Goal: Find specific page/section: Locate a particular part of the current website

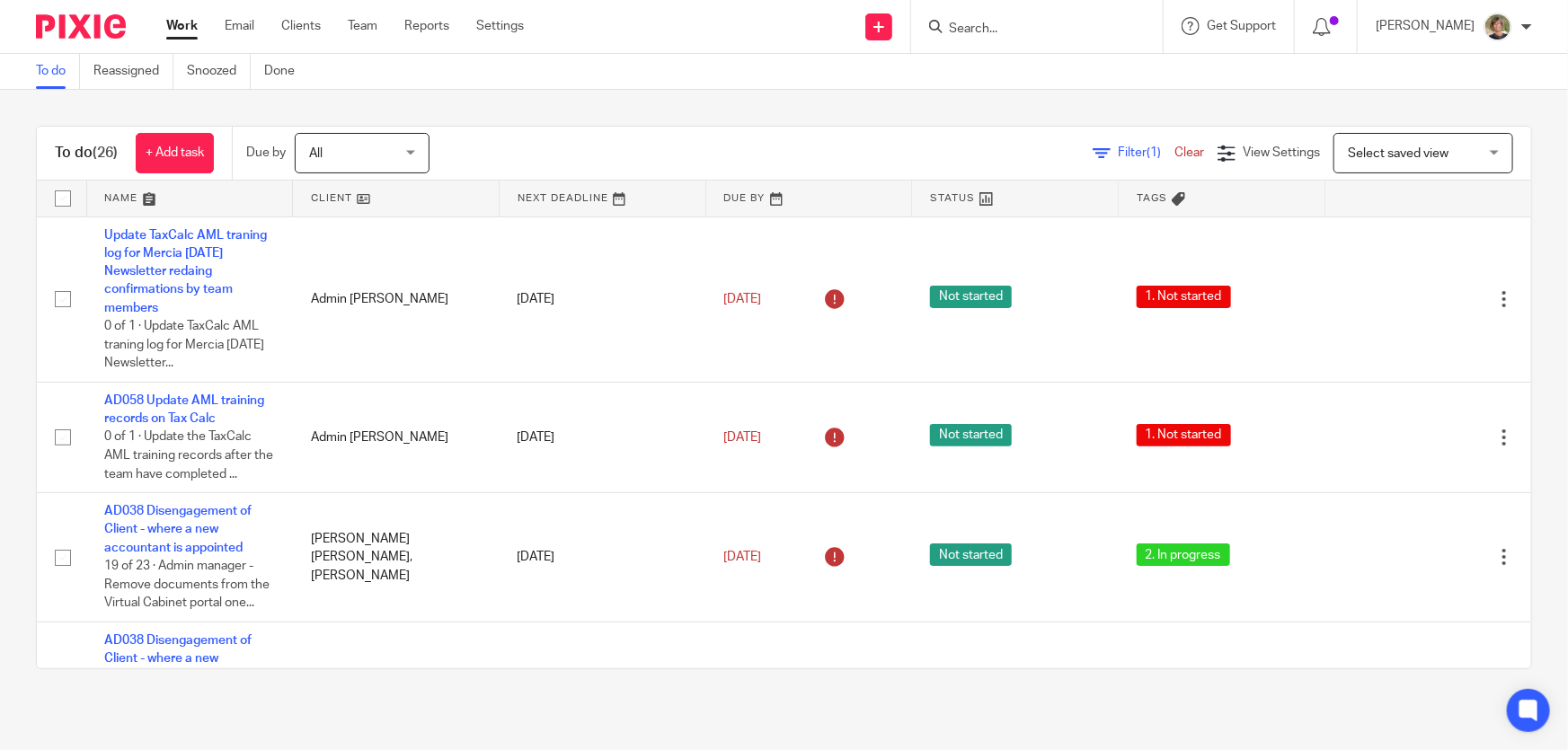
click at [1050, 18] on form at bounding box center [1043, 26] width 192 height 22
click at [1046, 22] on input "Search" at bounding box center [1028, 30] width 162 height 16
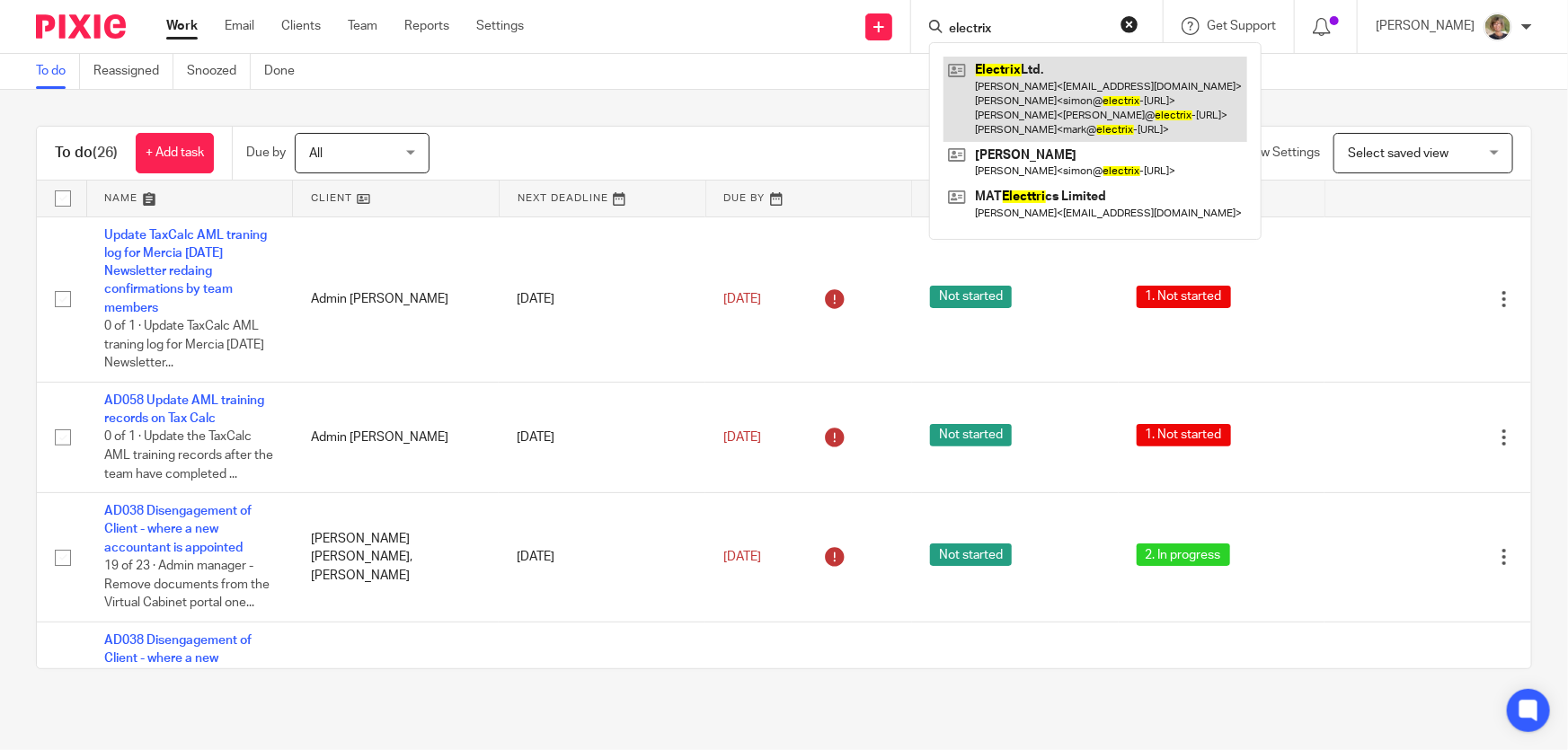
type input "electrix"
click at [1048, 98] on link at bounding box center [1096, 99] width 304 height 85
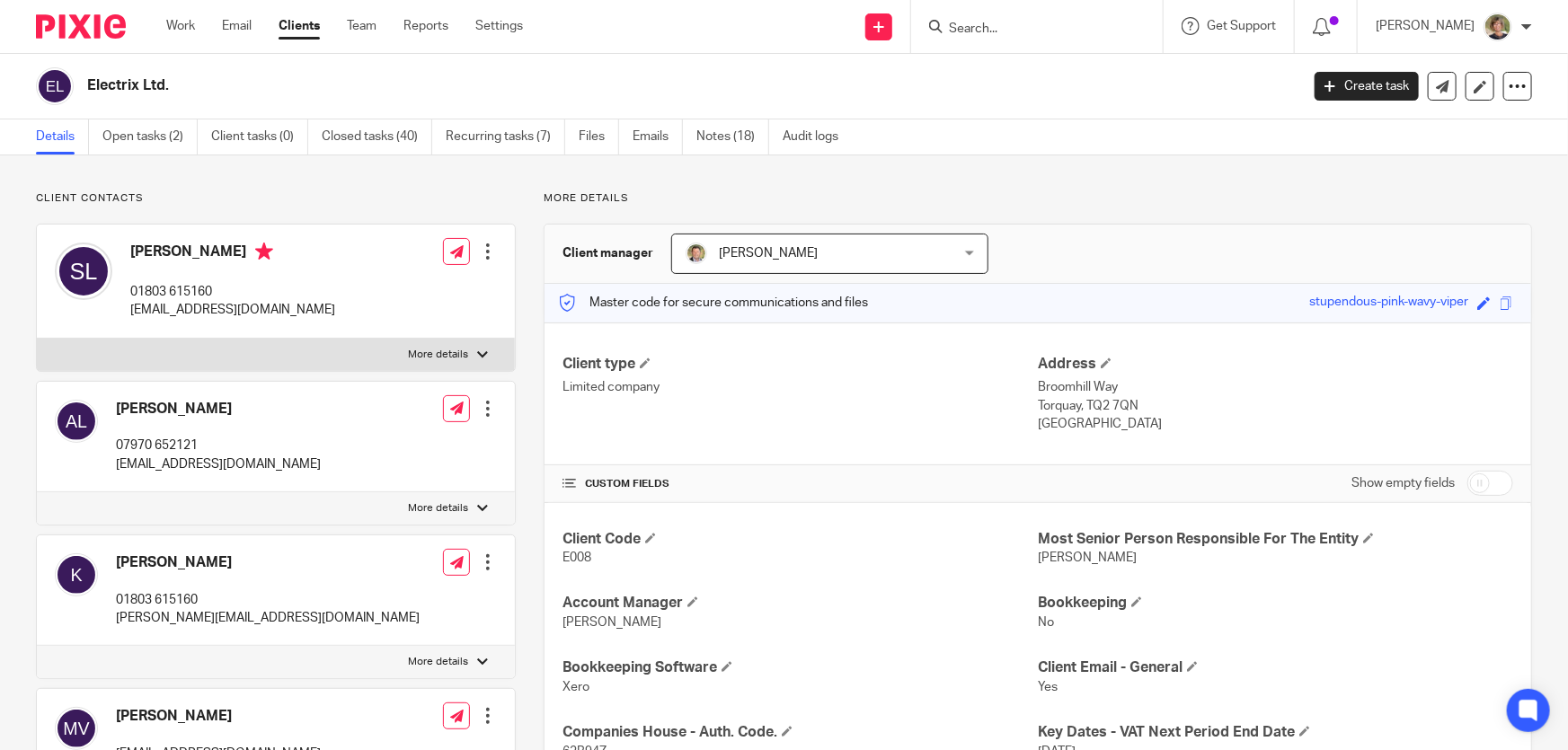
click at [1028, 22] on input "Search" at bounding box center [1028, 30] width 162 height 16
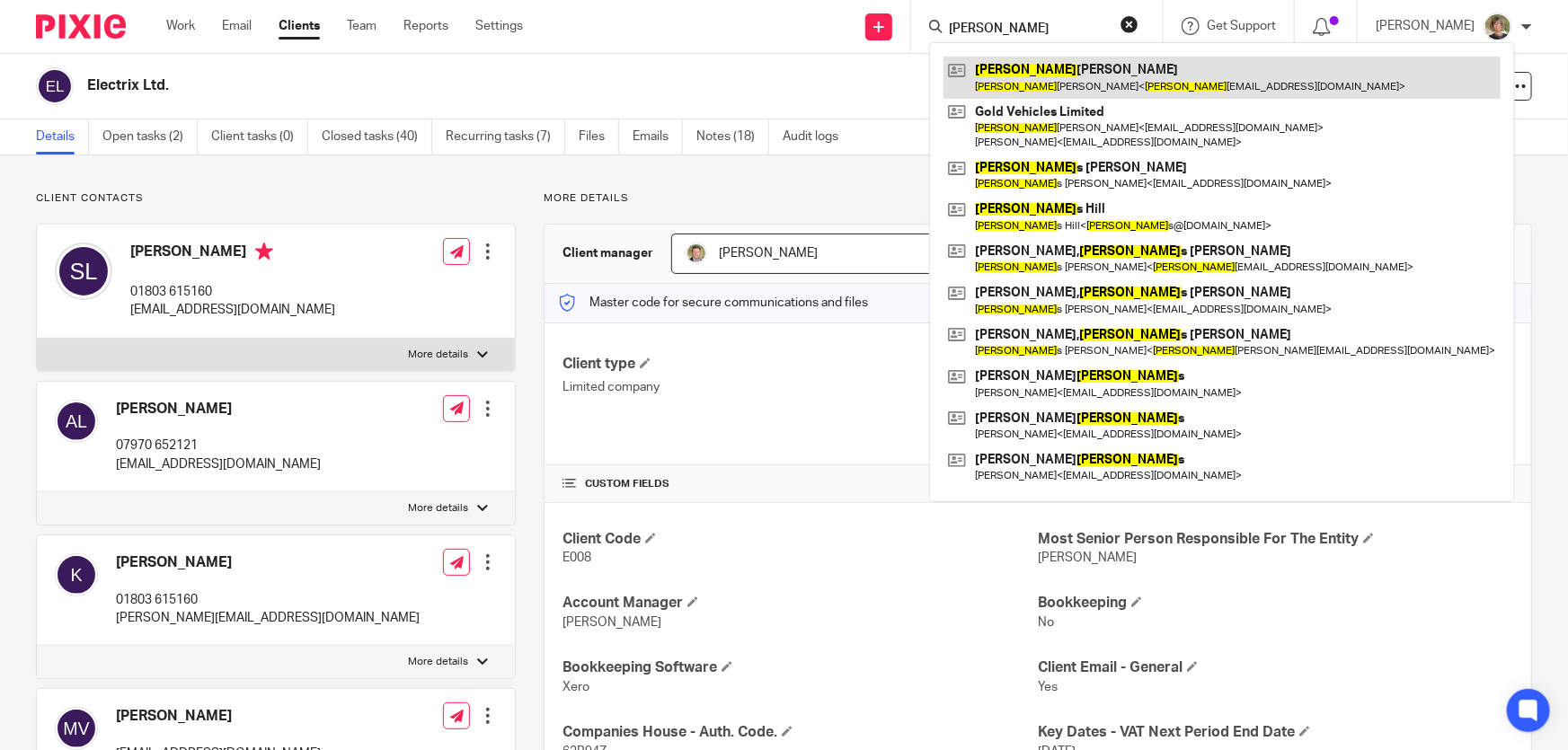
type input "jake"
click at [1058, 72] on link at bounding box center [1222, 77] width 557 height 41
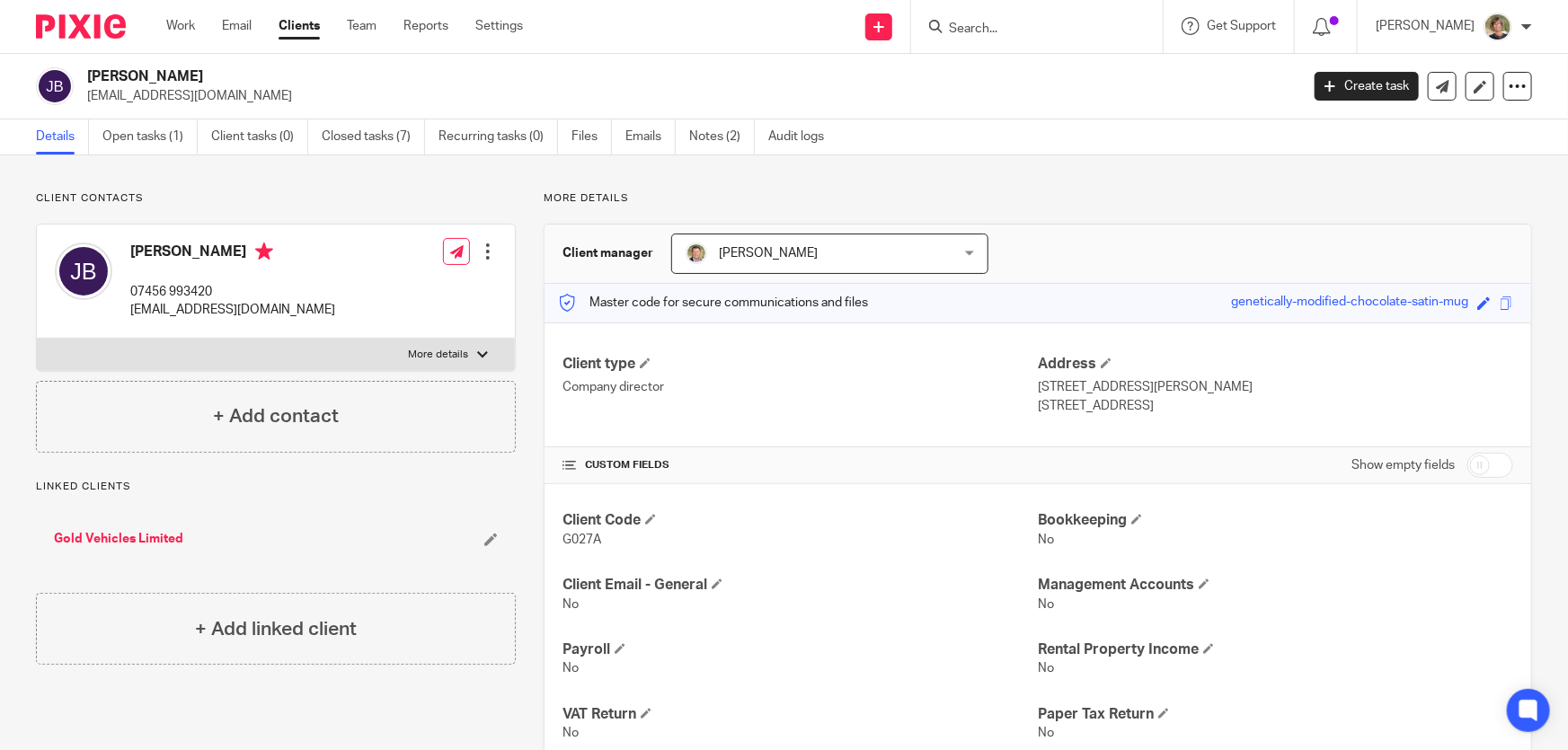
click at [624, 134] on ul "Details Open tasks (1) Client tasks (0) Closed tasks (7) Recurring tasks (0) Fi…" at bounding box center [444, 137] width 815 height 35
click at [639, 133] on link "Emails" at bounding box center [650, 137] width 50 height 35
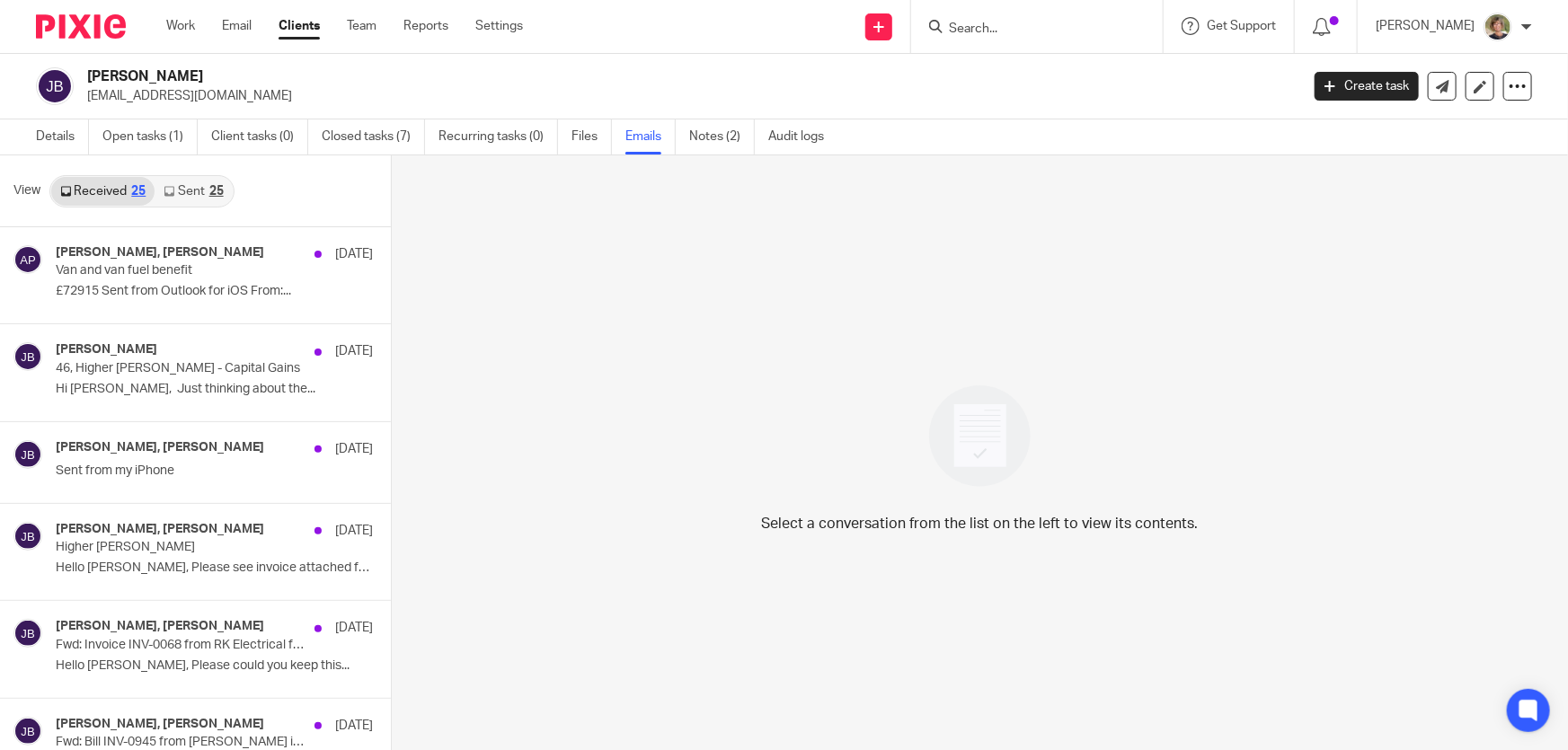
click at [201, 191] on link "Sent 25" at bounding box center [193, 192] width 77 height 29
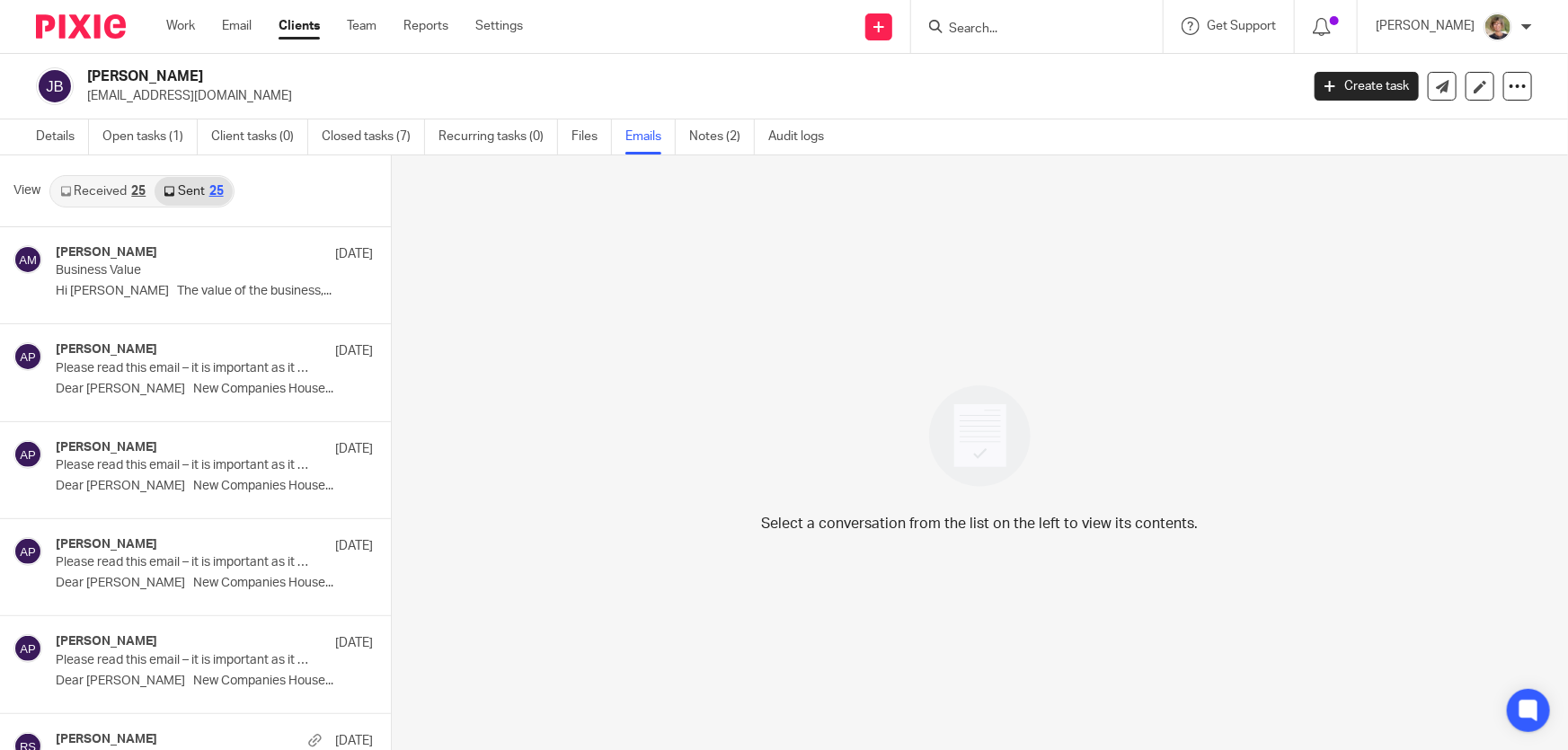
scroll to position [2, 0]
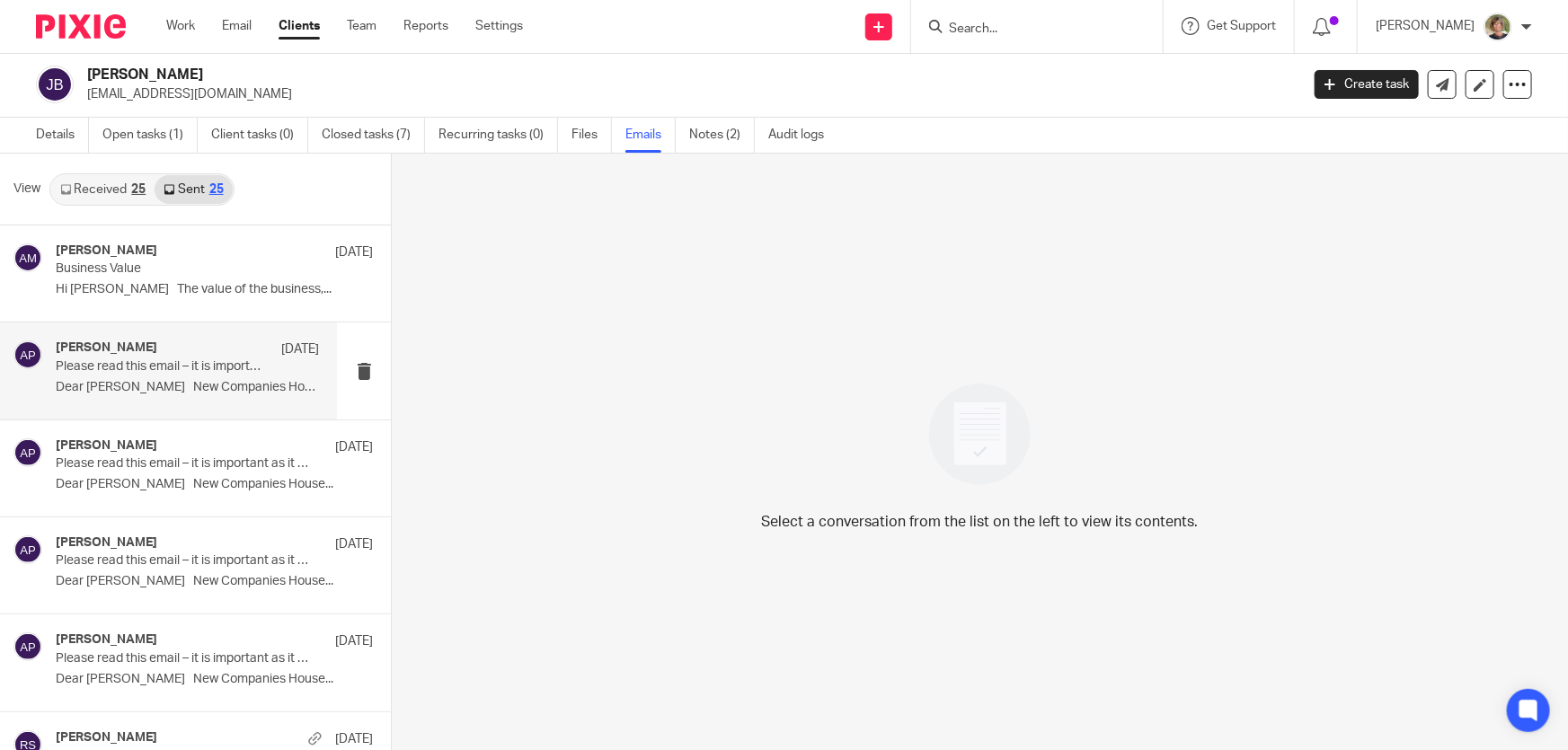
click at [136, 385] on p "Dear Jake New Companies House..." at bounding box center [187, 387] width 264 height 15
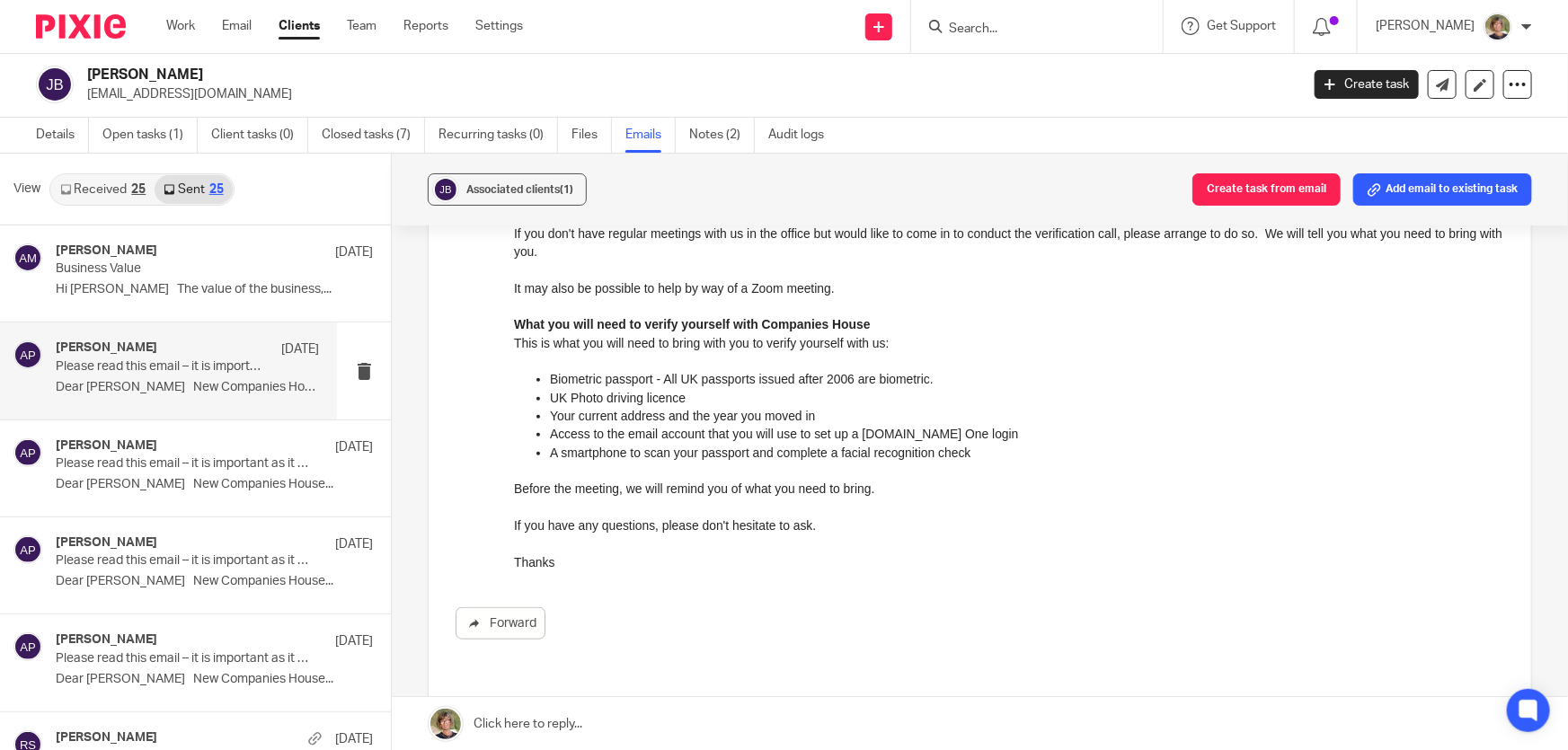
scroll to position [735, 0]
